Goal: Task Accomplishment & Management: Manage account settings

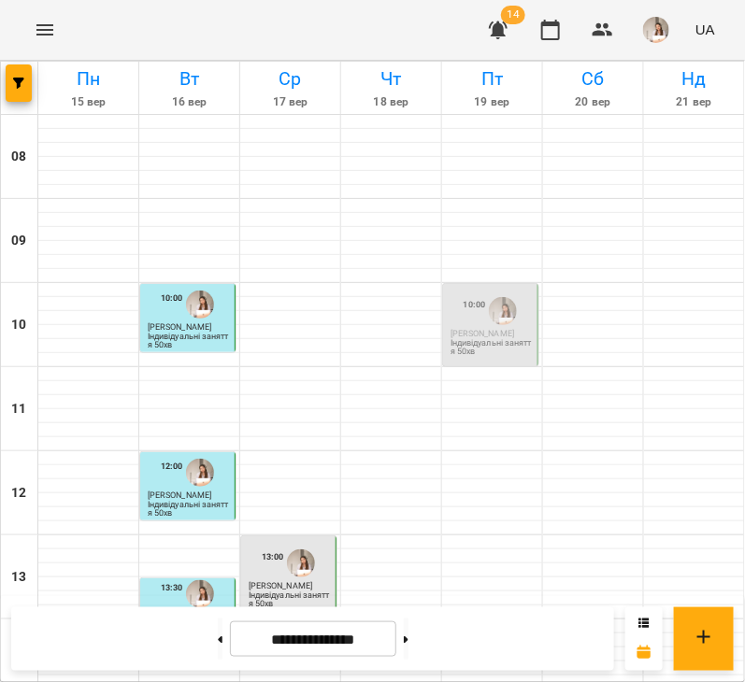
scroll to position [227, 0]
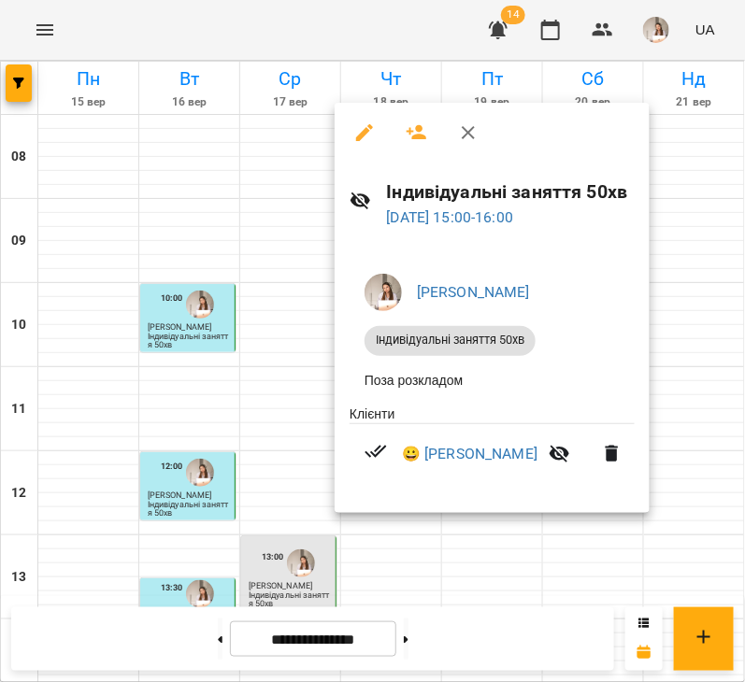
click at [359, 122] on icon "button" at bounding box center [364, 133] width 22 height 22
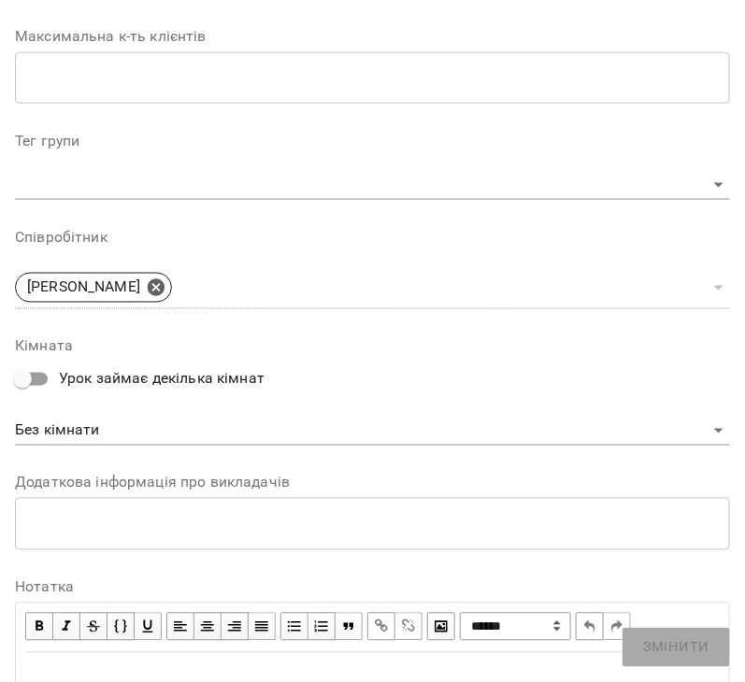
scroll to position [695, 0]
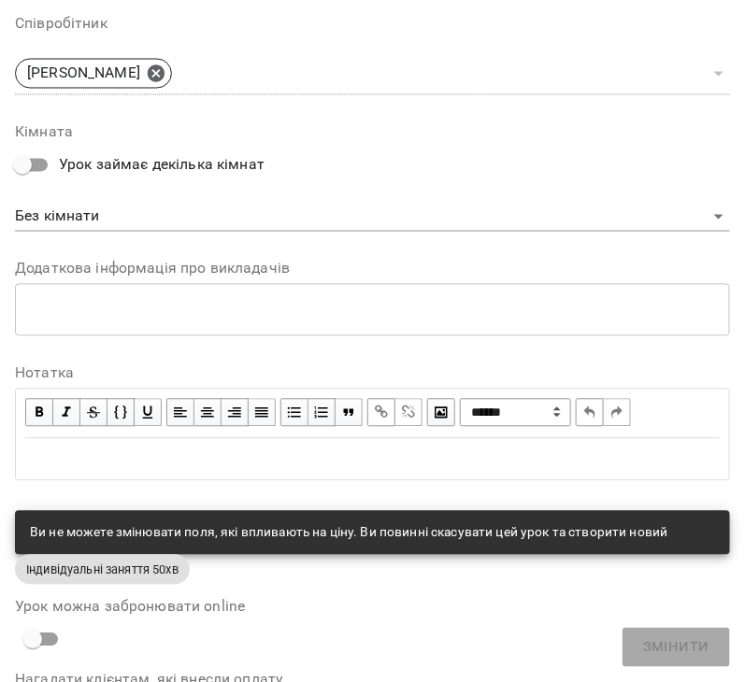
click at [134, 459] on div "Edit text" at bounding box center [372, 460] width 695 height 22
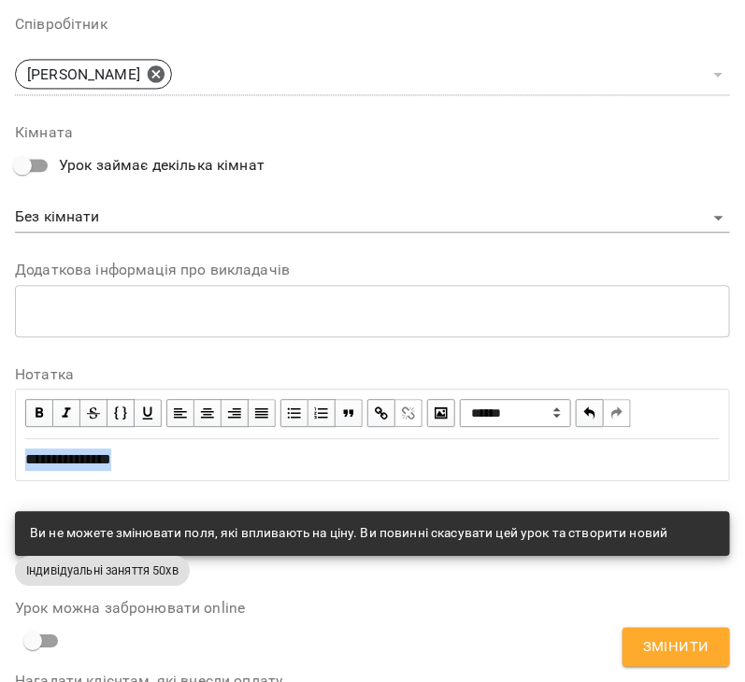
copy span "**********"
click at [694, 654] on span "Змінити" at bounding box center [676, 648] width 66 height 24
